Goal: Navigation & Orientation: Understand site structure

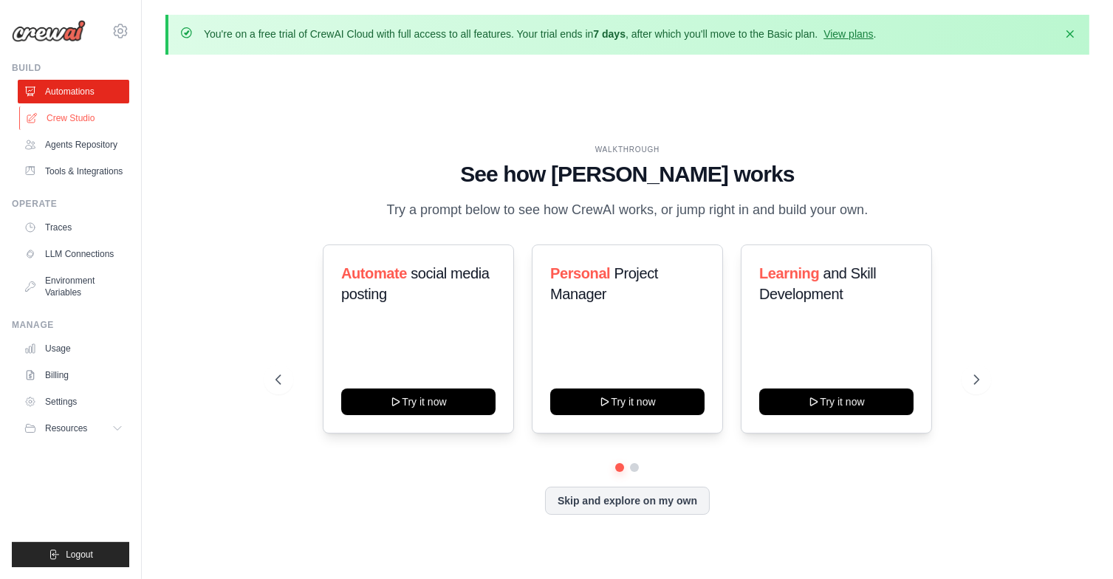
click at [58, 116] on link "Crew Studio" at bounding box center [75, 118] width 112 height 24
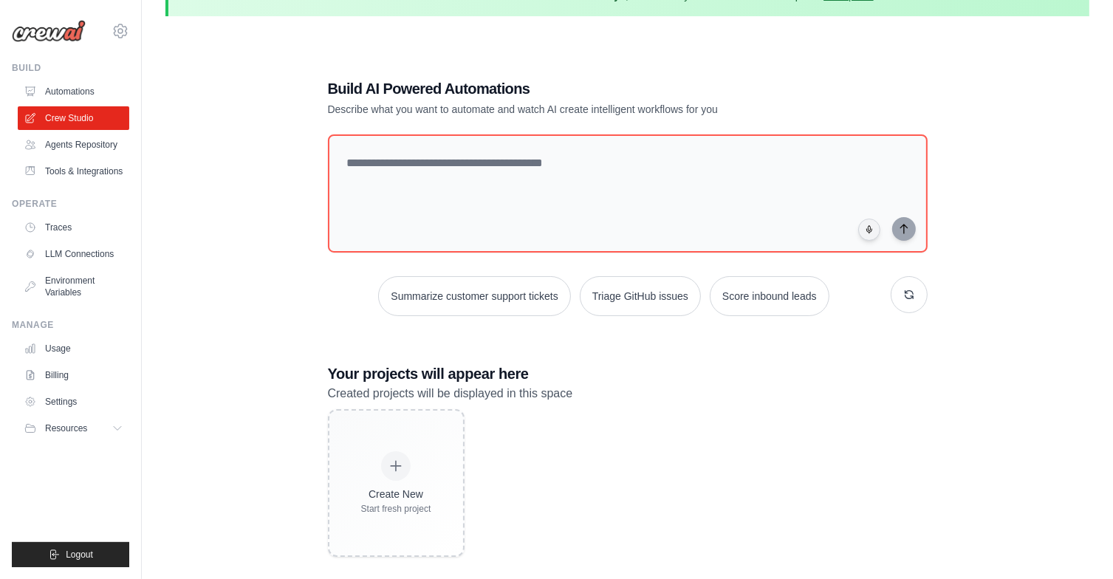
scroll to position [59, 0]
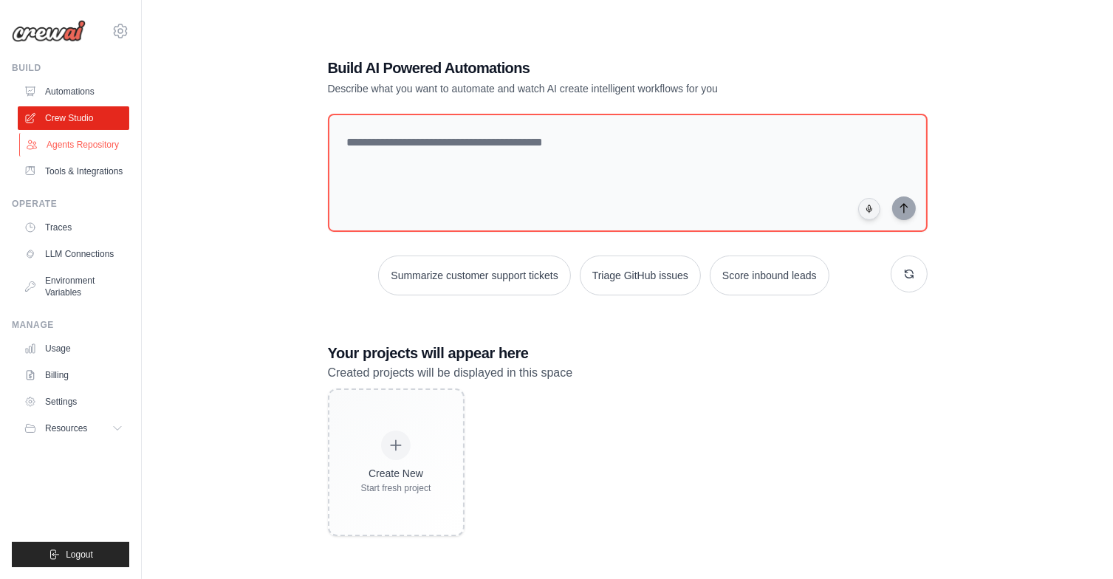
click at [96, 150] on link "Agents Repository" at bounding box center [75, 145] width 112 height 24
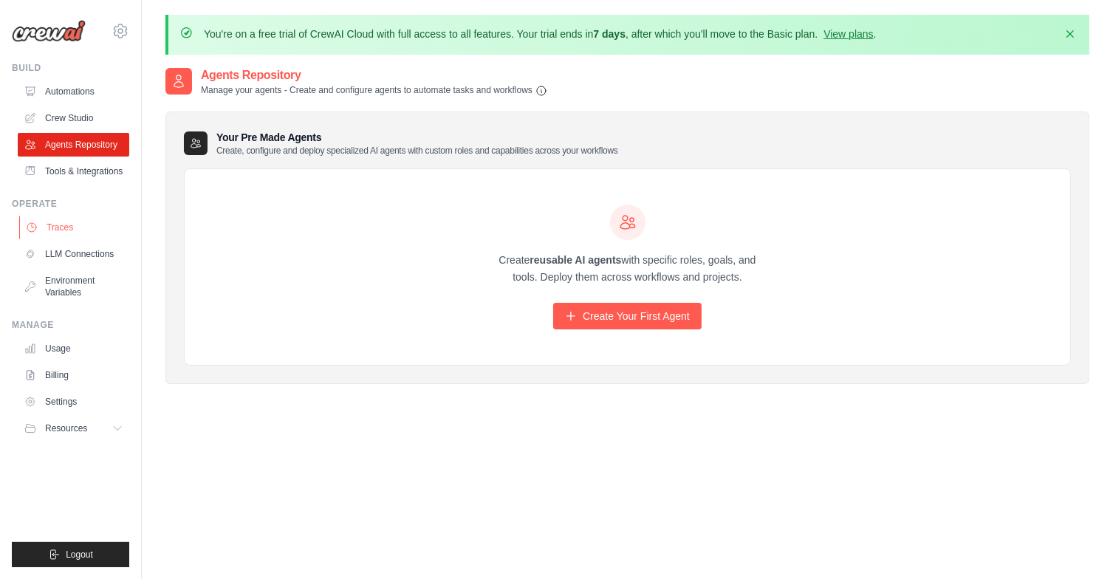
click at [62, 219] on link "Traces" at bounding box center [75, 228] width 112 height 24
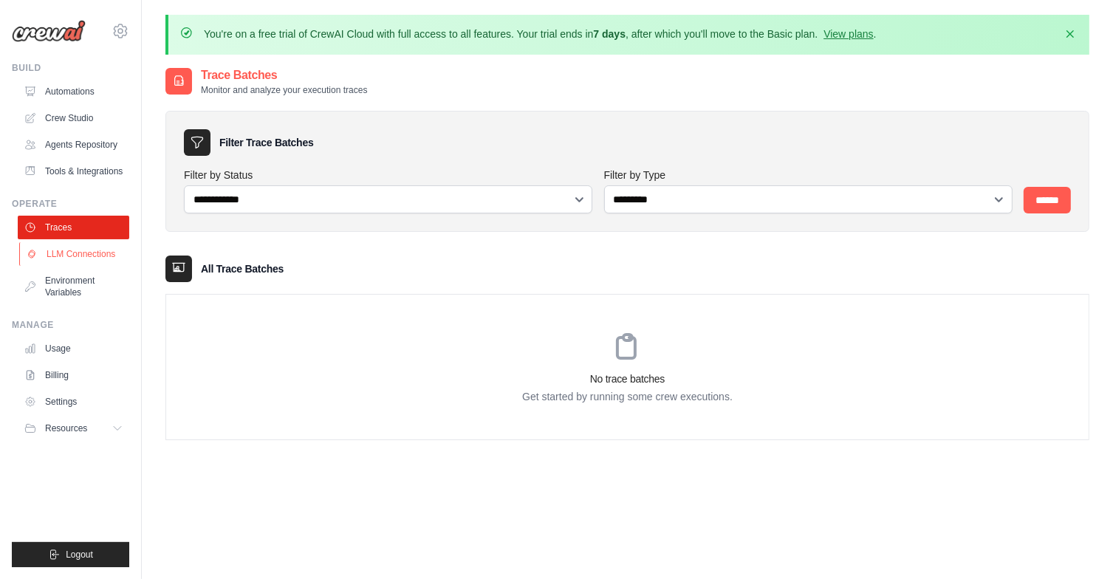
click at [66, 250] on link "LLM Connections" at bounding box center [75, 254] width 112 height 24
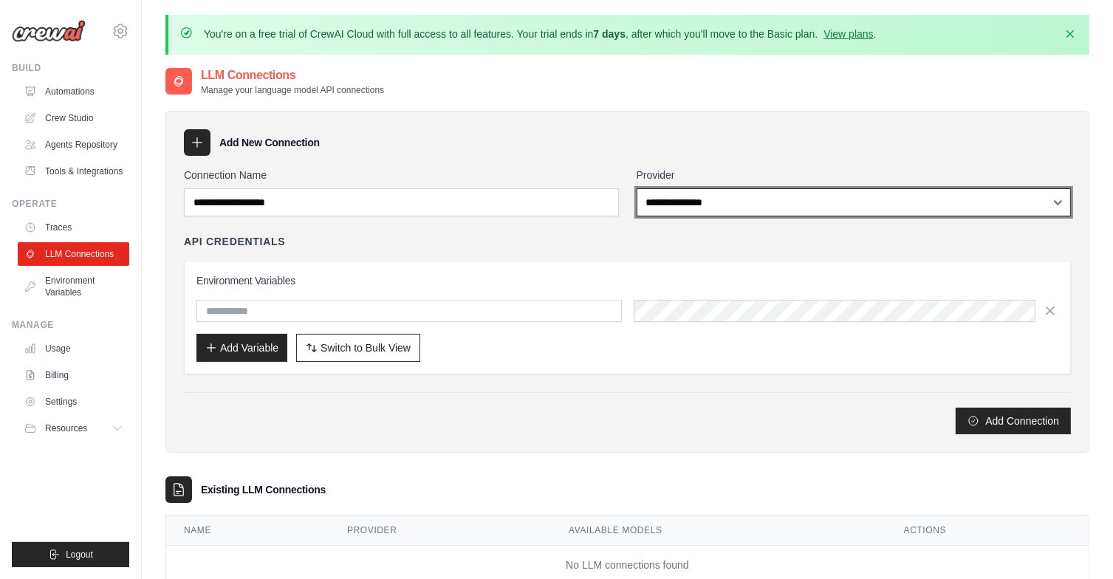
click at [724, 205] on select "**********" at bounding box center [854, 202] width 435 height 28
select select "*****"
click at [637, 188] on select "**********" at bounding box center [854, 202] width 435 height 28
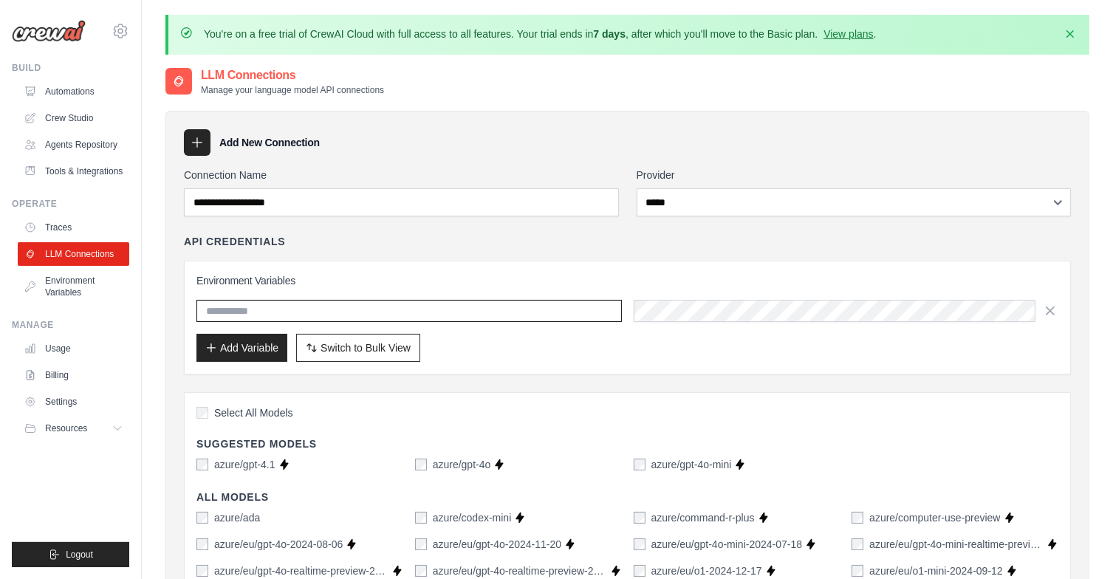
click at [364, 312] on input "text" at bounding box center [408, 311] width 425 height 22
click at [546, 320] on input "text" at bounding box center [408, 311] width 425 height 22
click at [55, 286] on link "Environment Variables" at bounding box center [75, 286] width 112 height 35
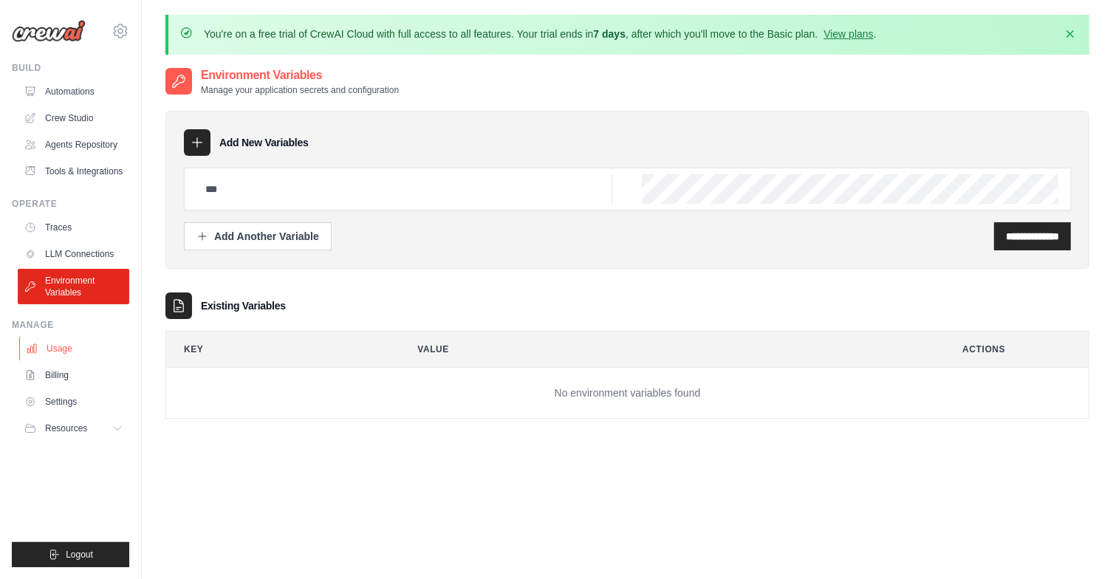
click at [75, 350] on link "Usage" at bounding box center [75, 349] width 112 height 24
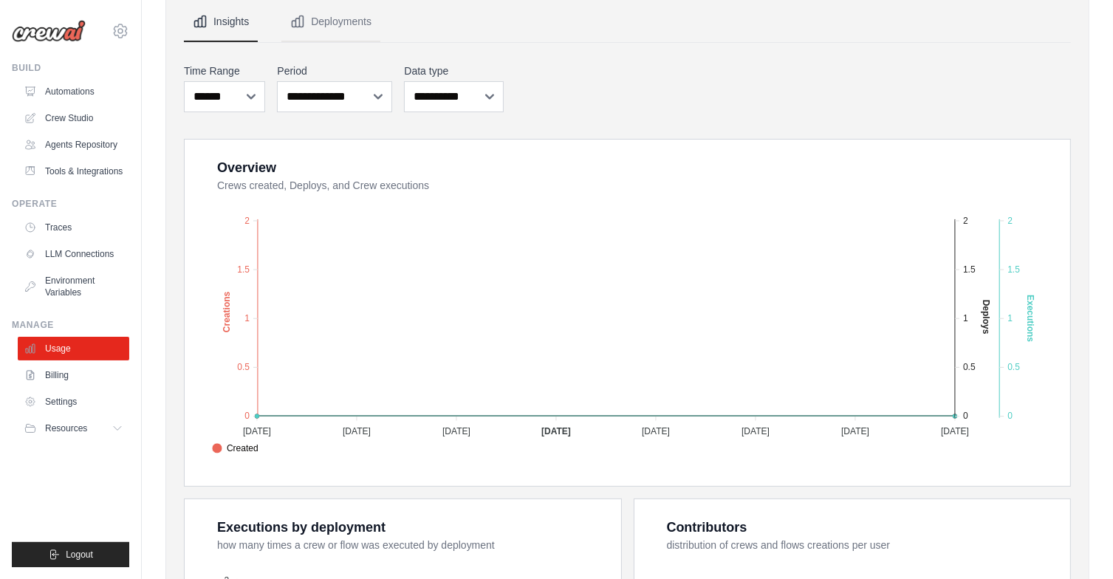
scroll to position [210, 0]
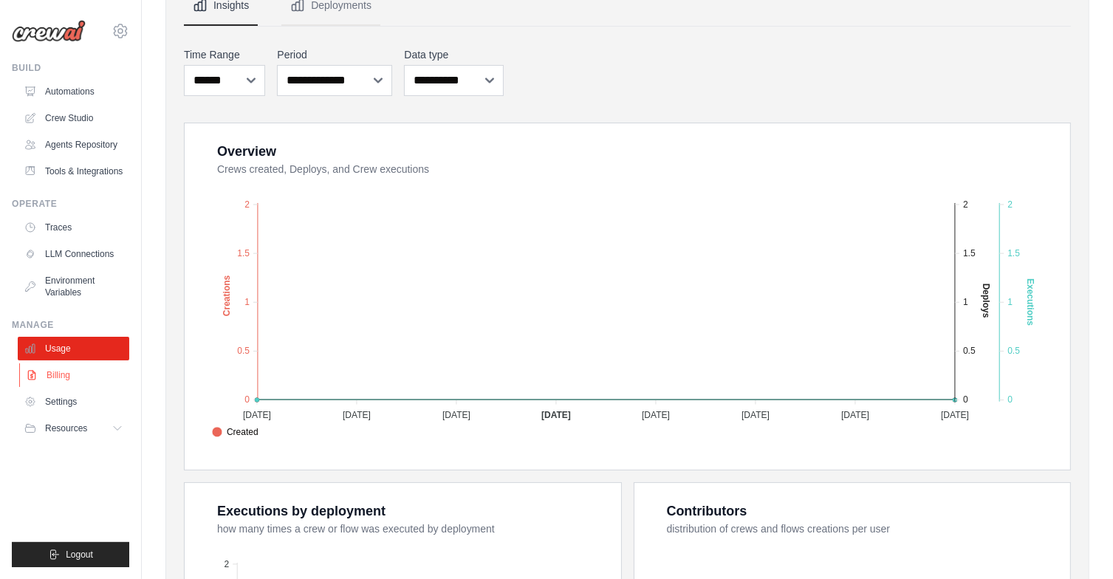
click at [69, 377] on link "Billing" at bounding box center [75, 375] width 112 height 24
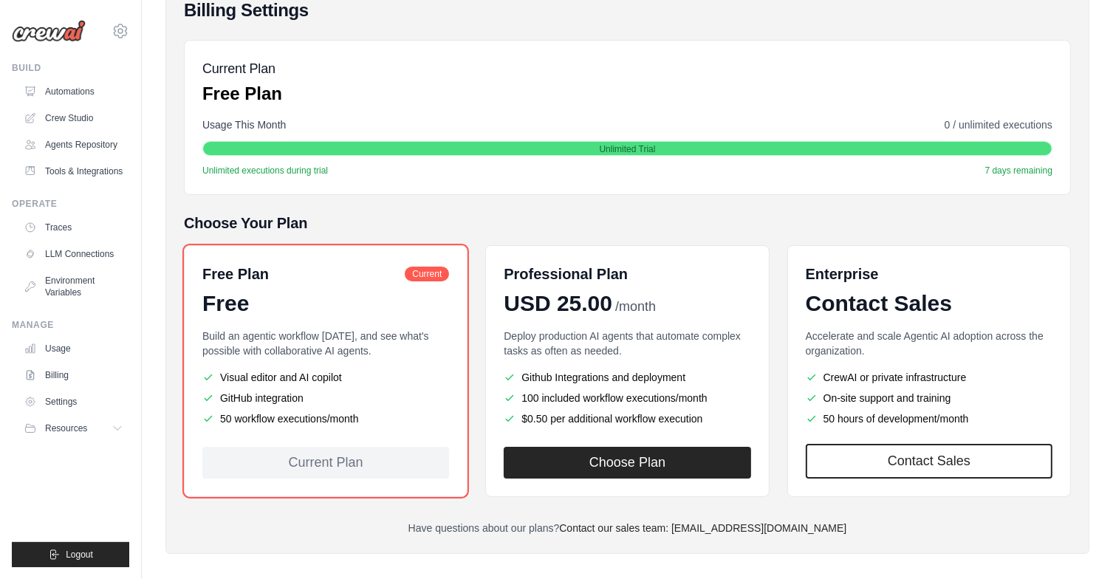
scroll to position [185, 0]
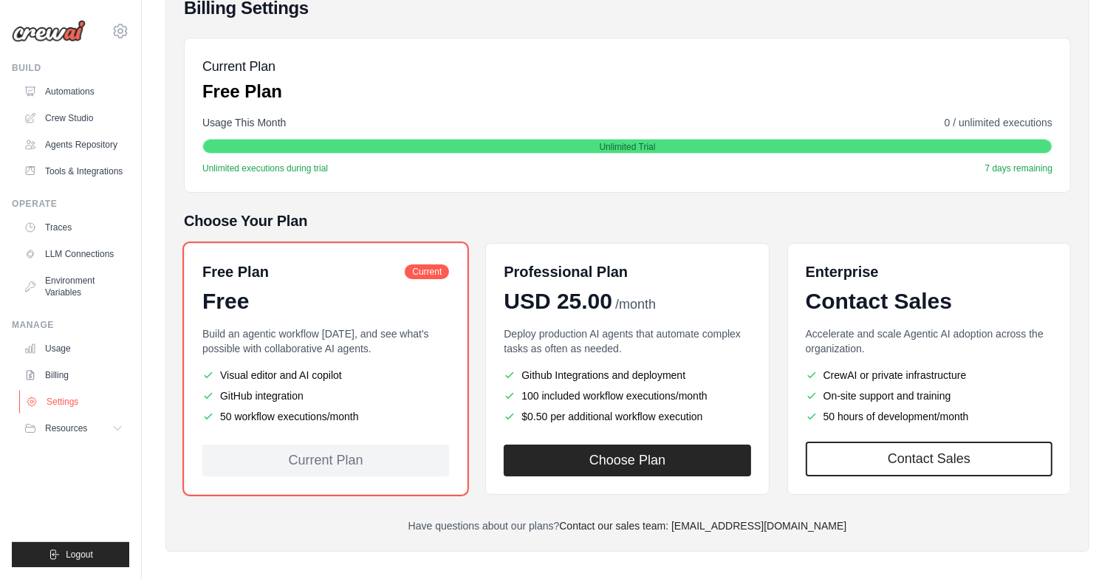
click at [68, 400] on link "Settings" at bounding box center [75, 402] width 112 height 24
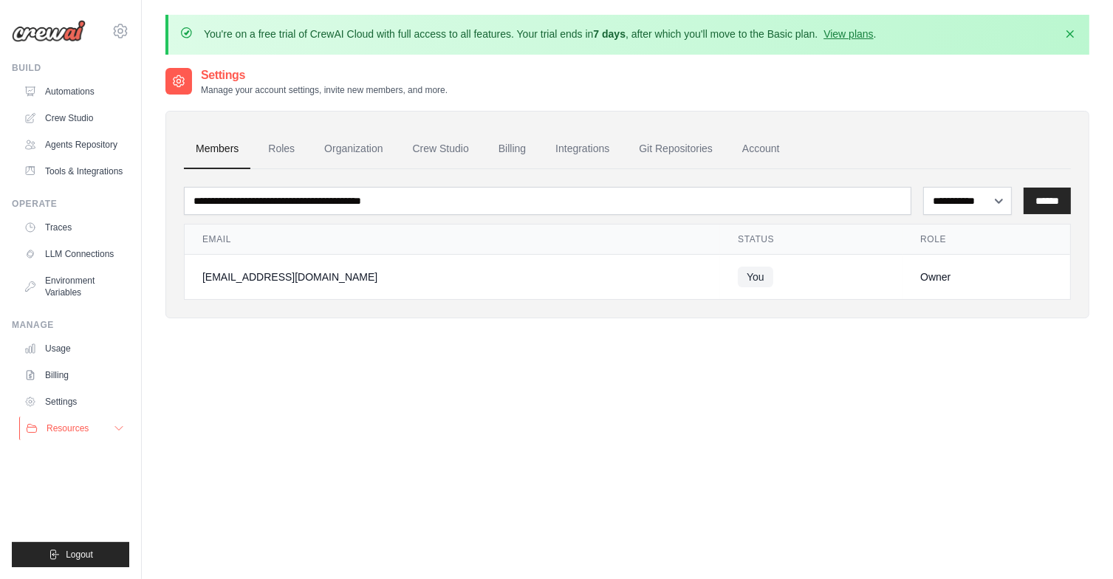
click at [69, 431] on span "Resources" at bounding box center [68, 428] width 42 height 12
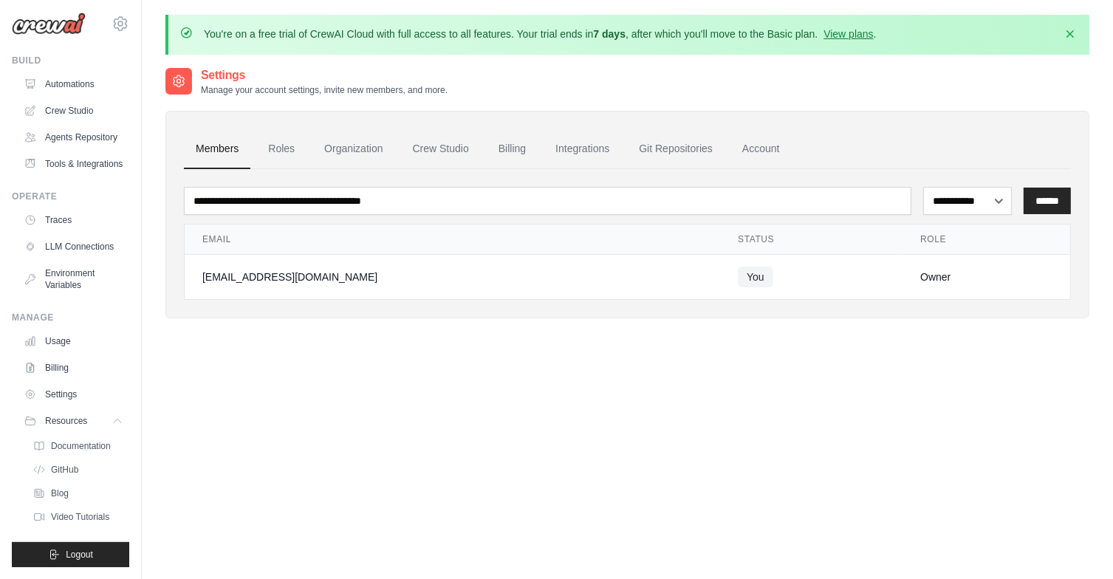
scroll to position [42, 0]
click at [69, 447] on span "Documentation" at bounding box center [82, 446] width 60 height 12
